Goal: Navigation & Orientation: Find specific page/section

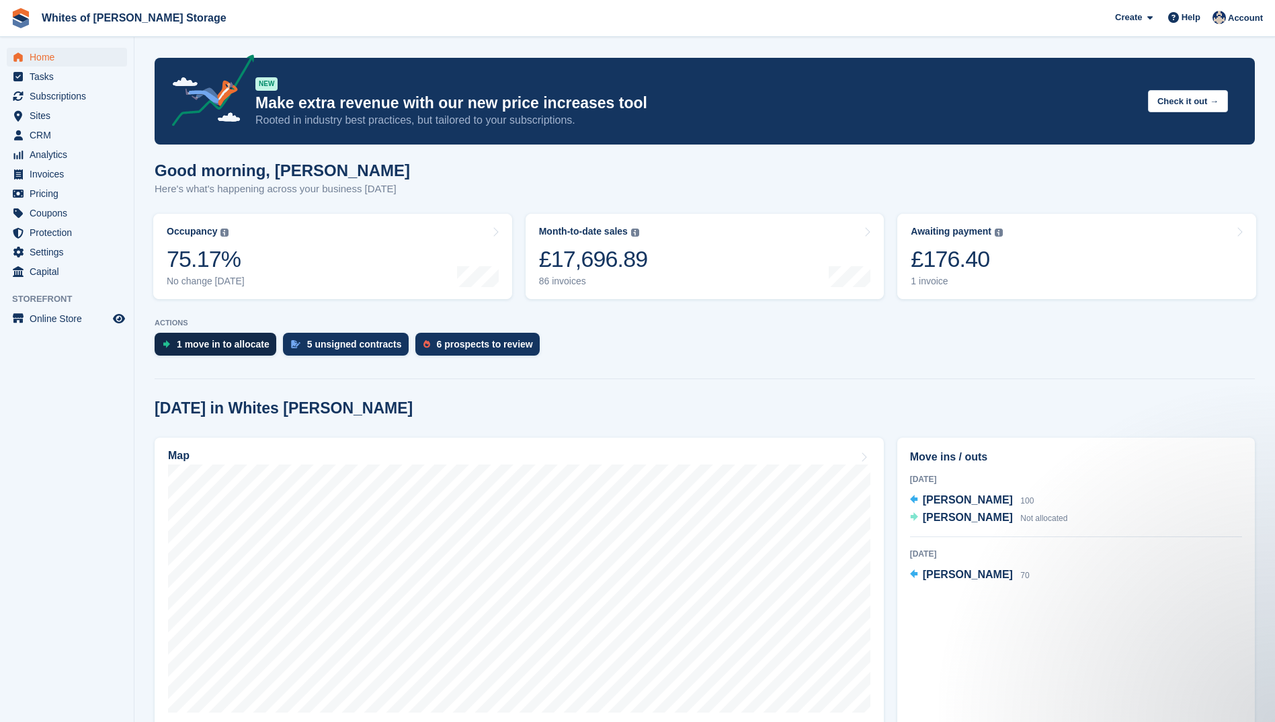
click at [218, 345] on div "1 move in to allocate" at bounding box center [223, 344] width 93 height 11
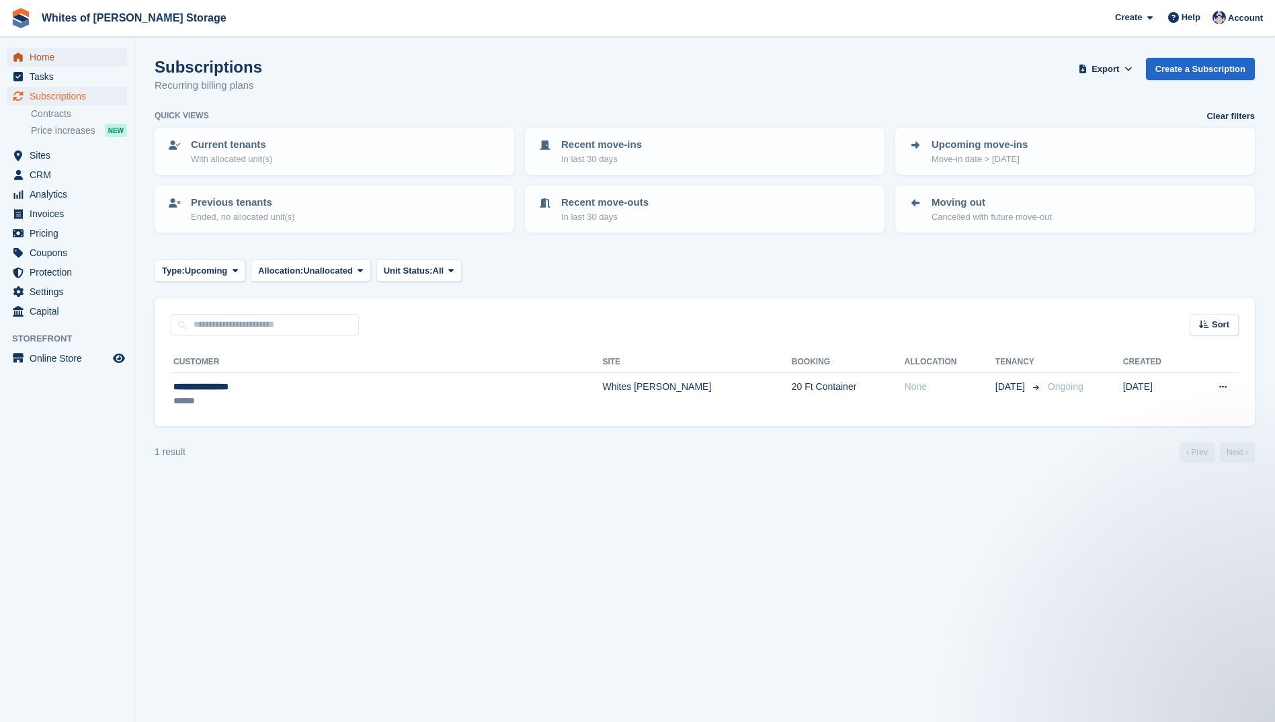
click at [40, 52] on span "Home" at bounding box center [70, 57] width 81 height 19
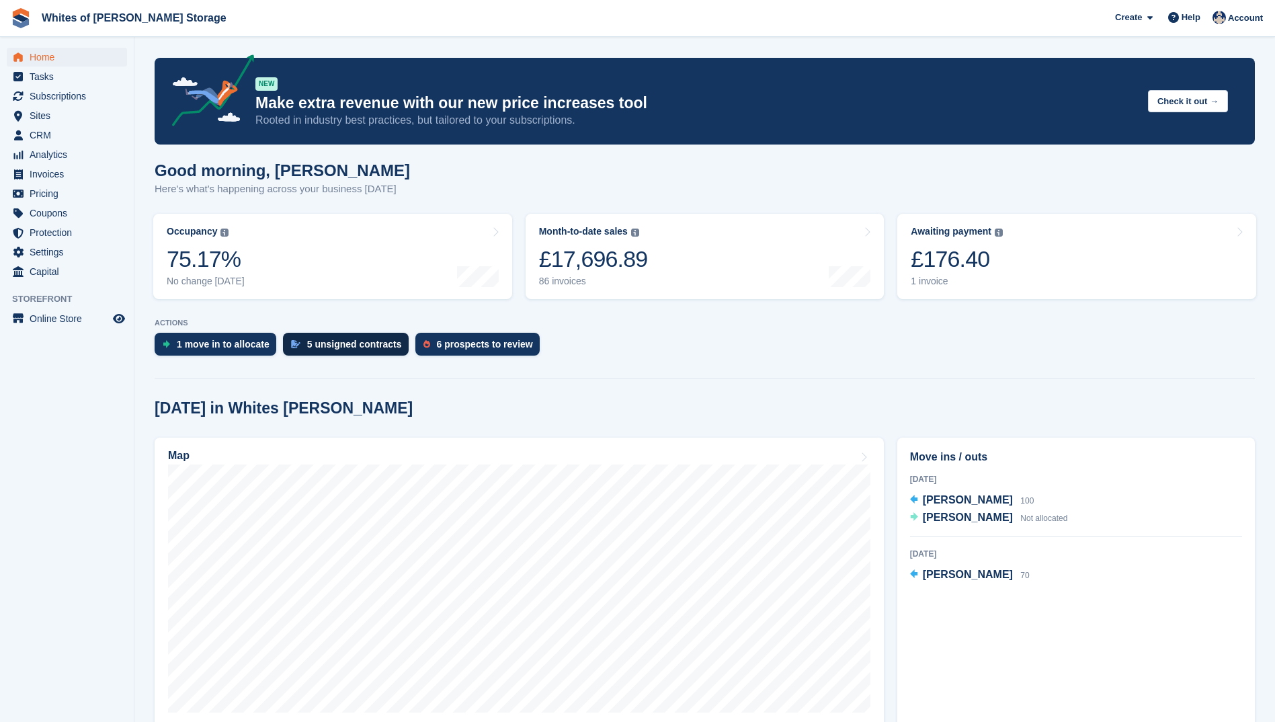
click at [336, 343] on div "5 unsigned contracts" at bounding box center [354, 344] width 95 height 11
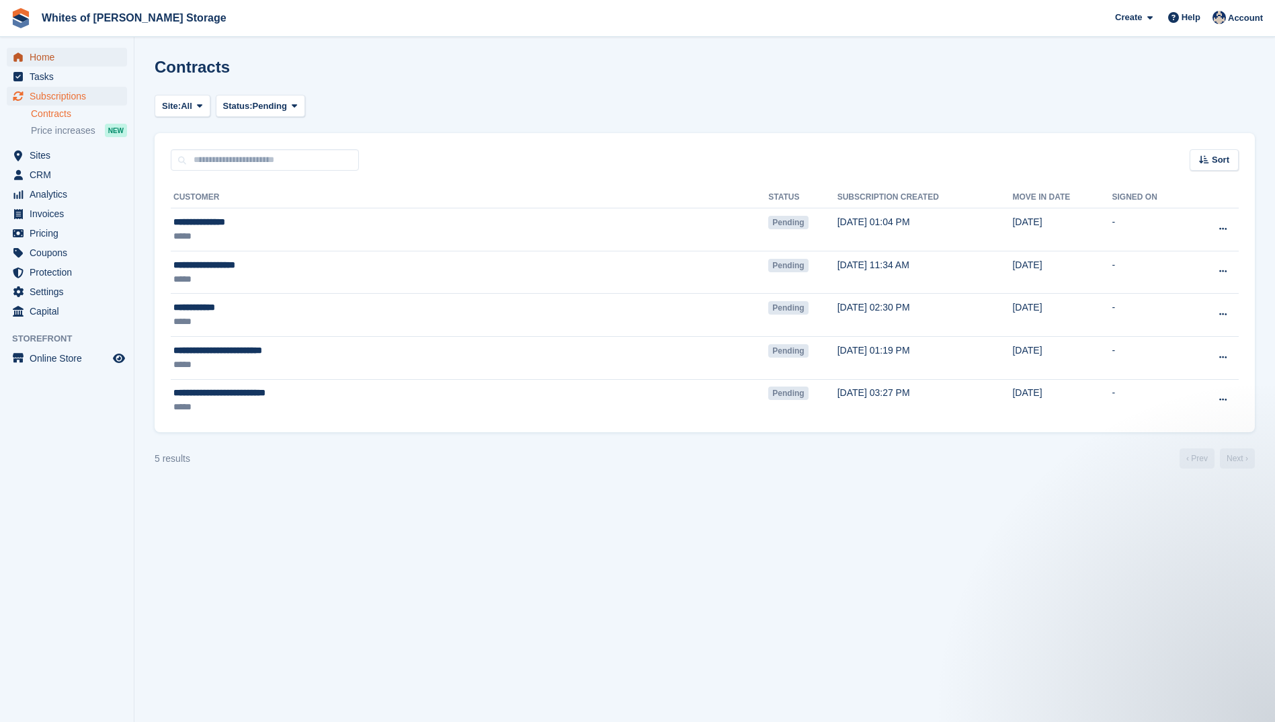
click at [45, 50] on span "Home" at bounding box center [70, 57] width 81 height 19
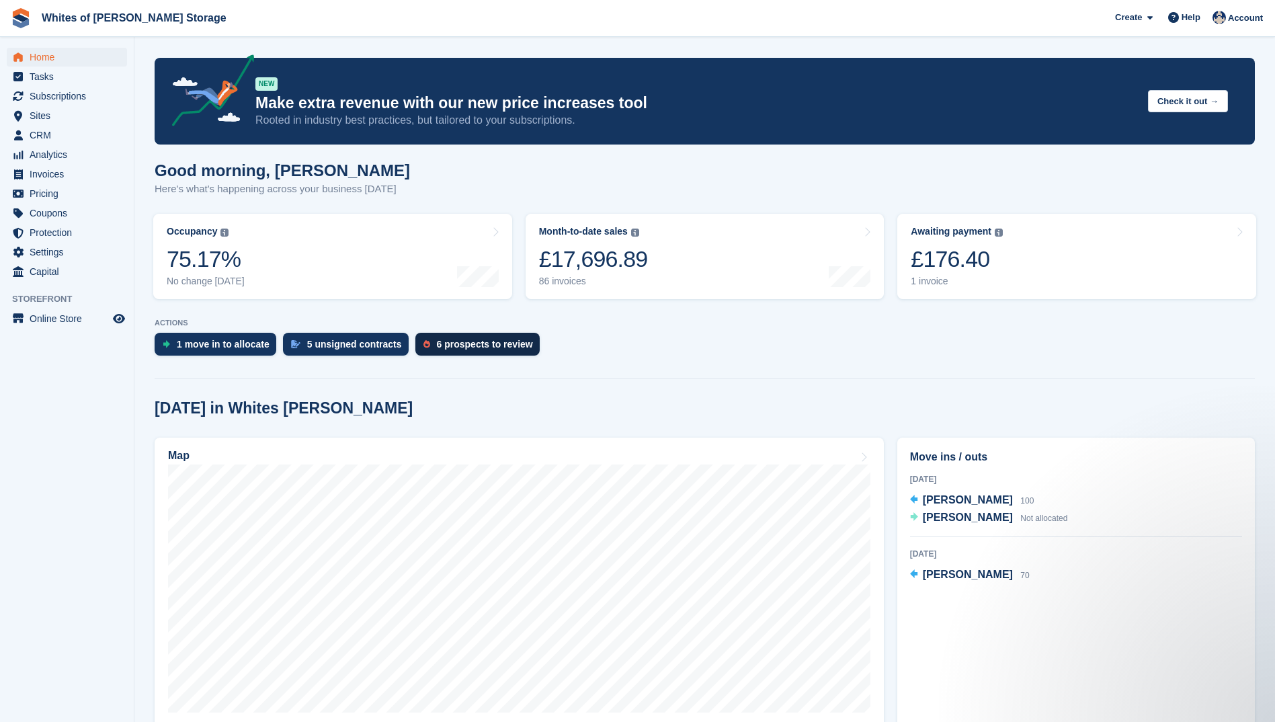
click at [437, 343] on div "6 prospects to review" at bounding box center [485, 344] width 96 height 11
